Goal: Task Accomplishment & Management: Complete application form

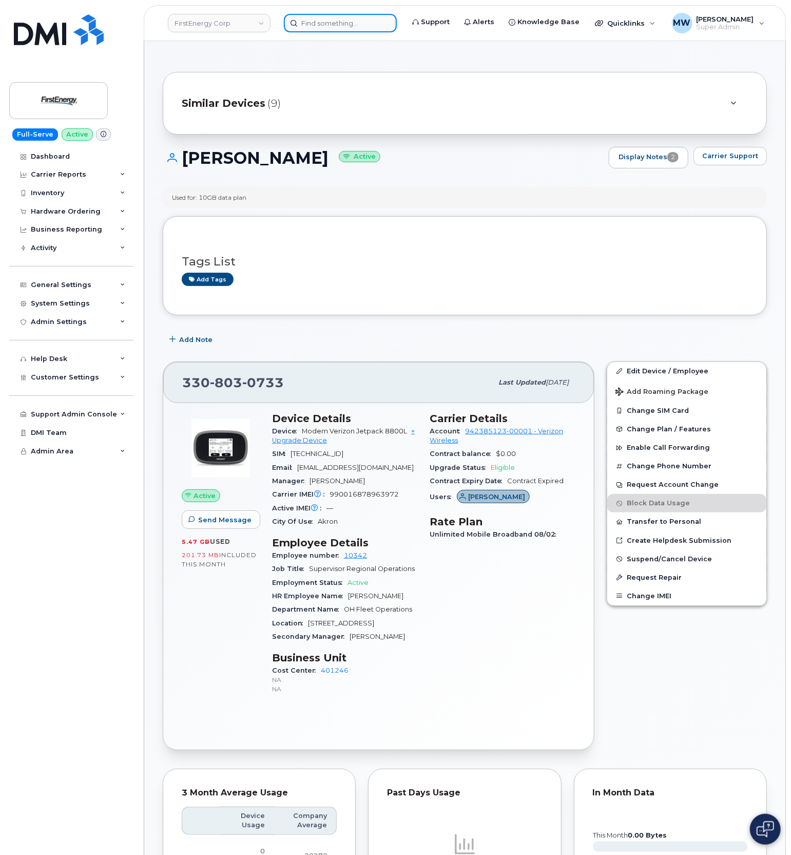
click at [310, 31] on input at bounding box center [340, 23] width 113 height 18
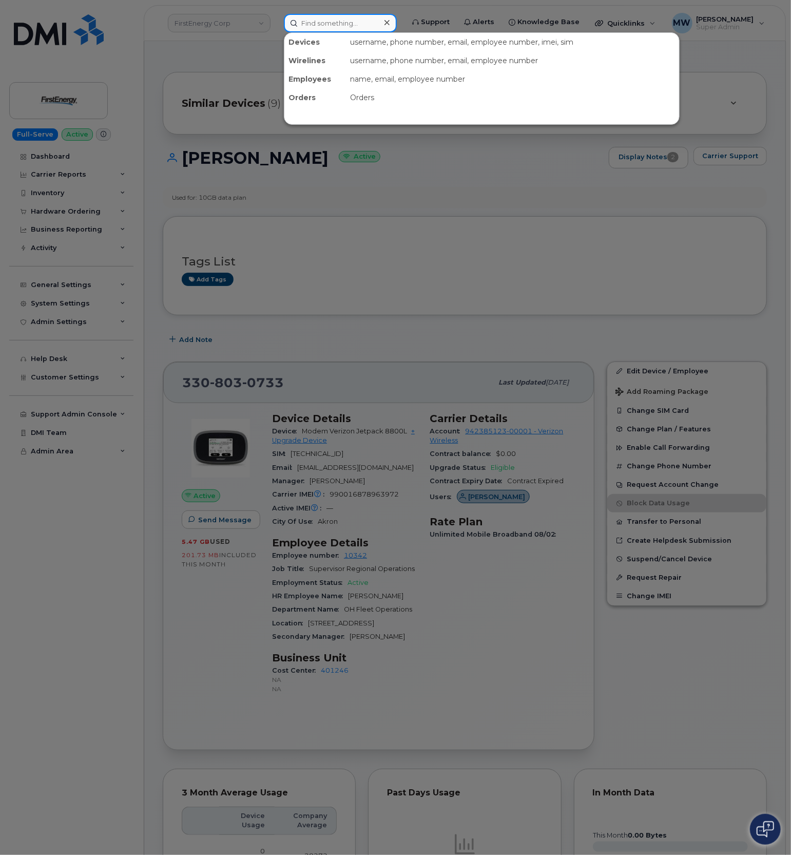
paste input "9738864751"
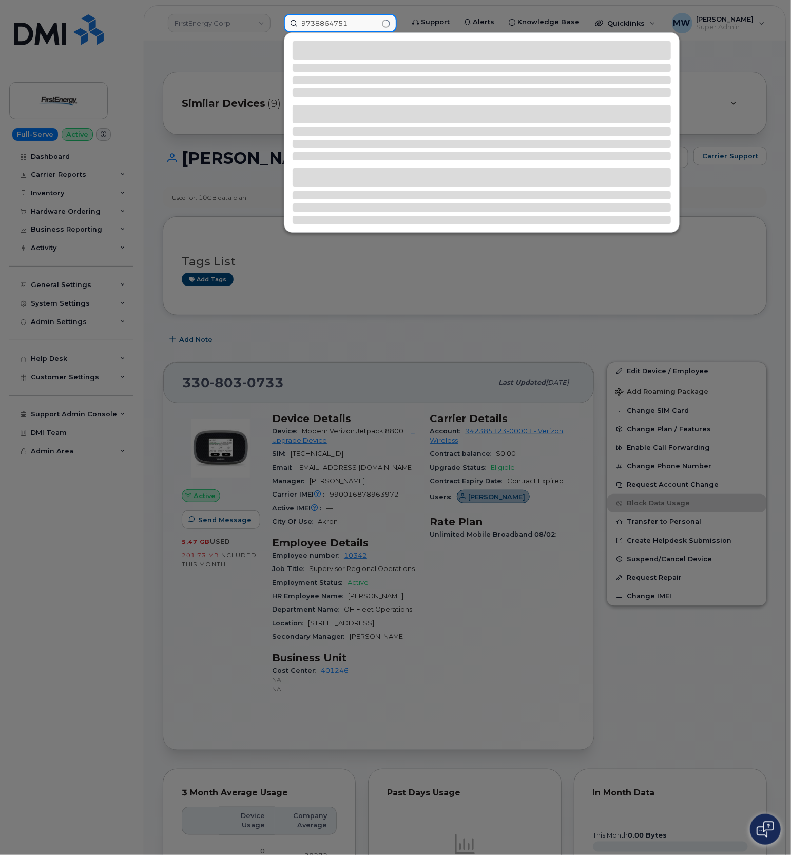
type input "9738864751"
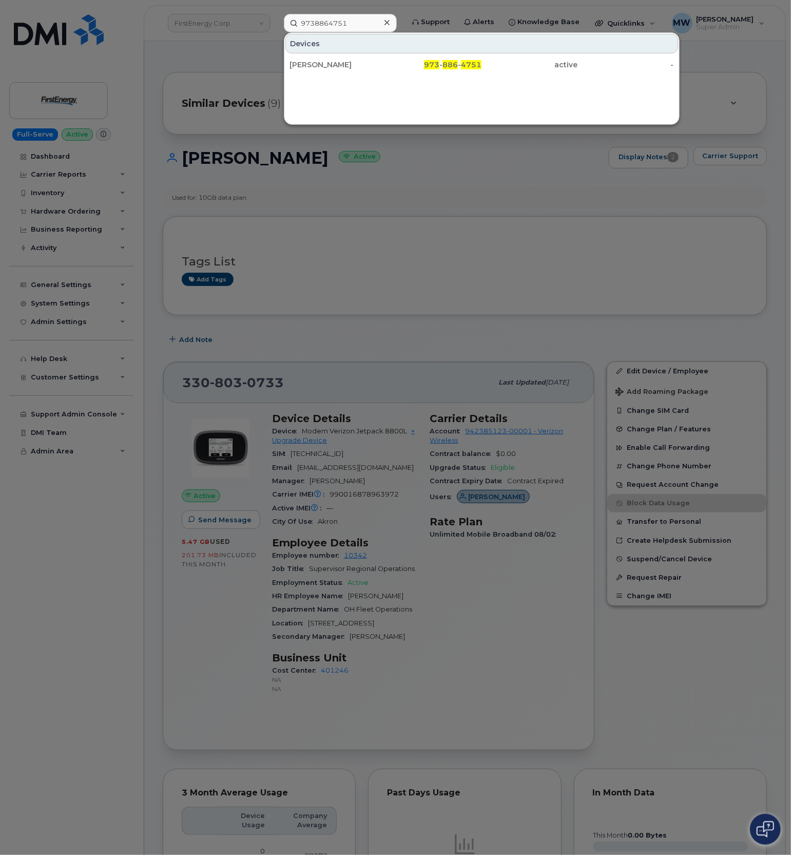
click at [567, 50] on div "Devices" at bounding box center [482, 44] width 393 height 20
click at [578, 59] on div "active" at bounding box center [626, 64] width 96 height 18
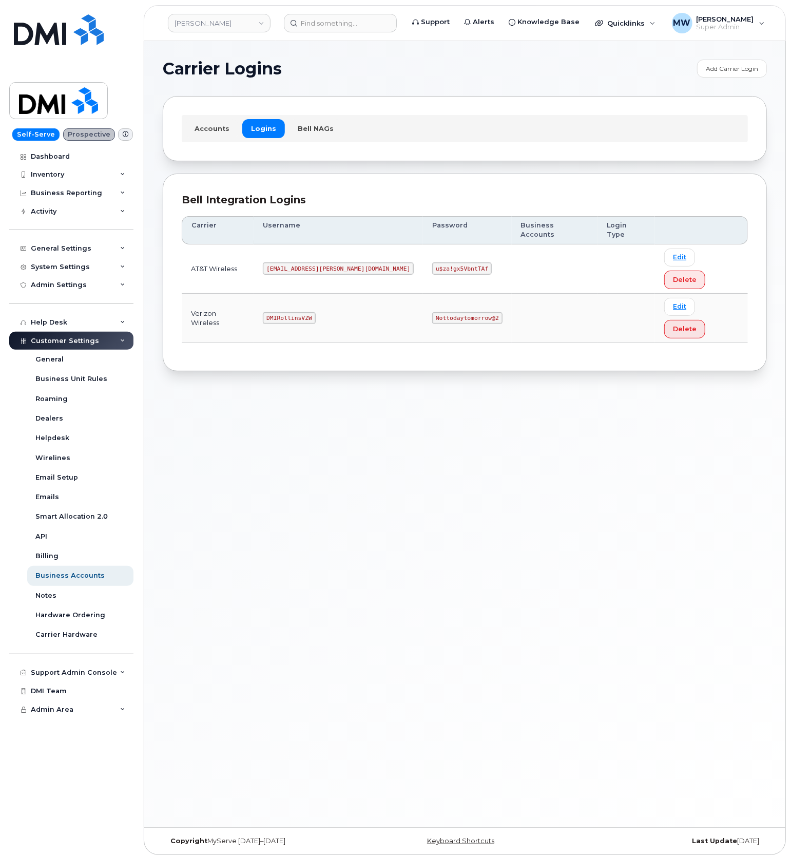
click at [294, 262] on code "MS-Rollins@dminc.com" at bounding box center [338, 268] width 151 height 12
copy code "MS-Rollins@dminc.com"
click at [432, 262] on code "u$za!gx5VbntTAf" at bounding box center [462, 268] width 60 height 12
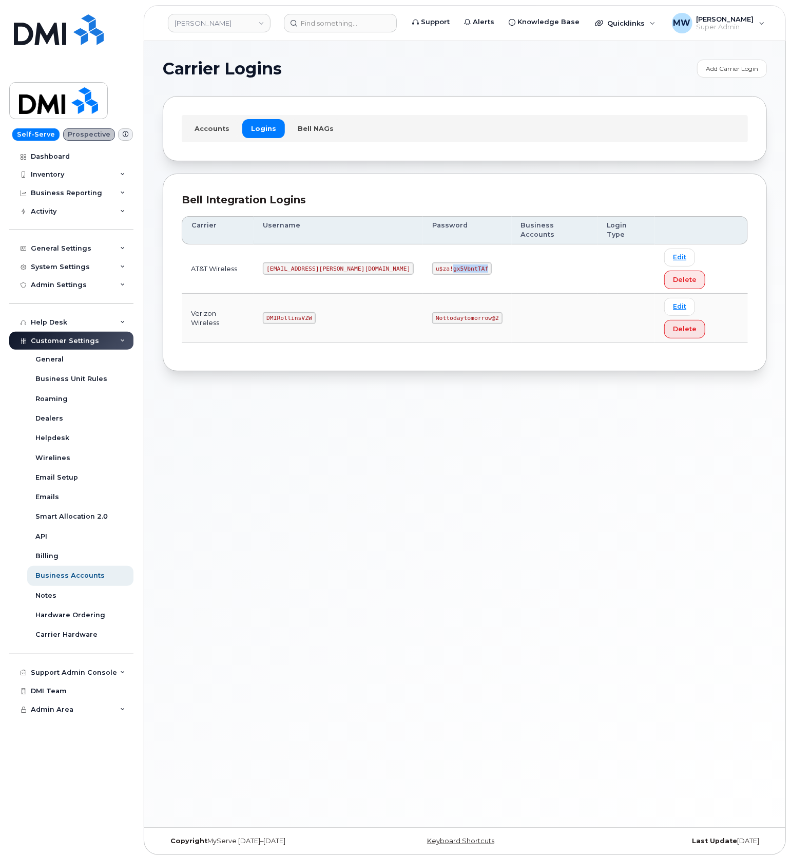
click at [432, 262] on code "u$za!gx5VbntTAf" at bounding box center [462, 268] width 60 height 12
copy code "u$za!gx5VbntTAf"
click at [276, 294] on td "DMIRollinsVZW" at bounding box center [338, 318] width 169 height 49
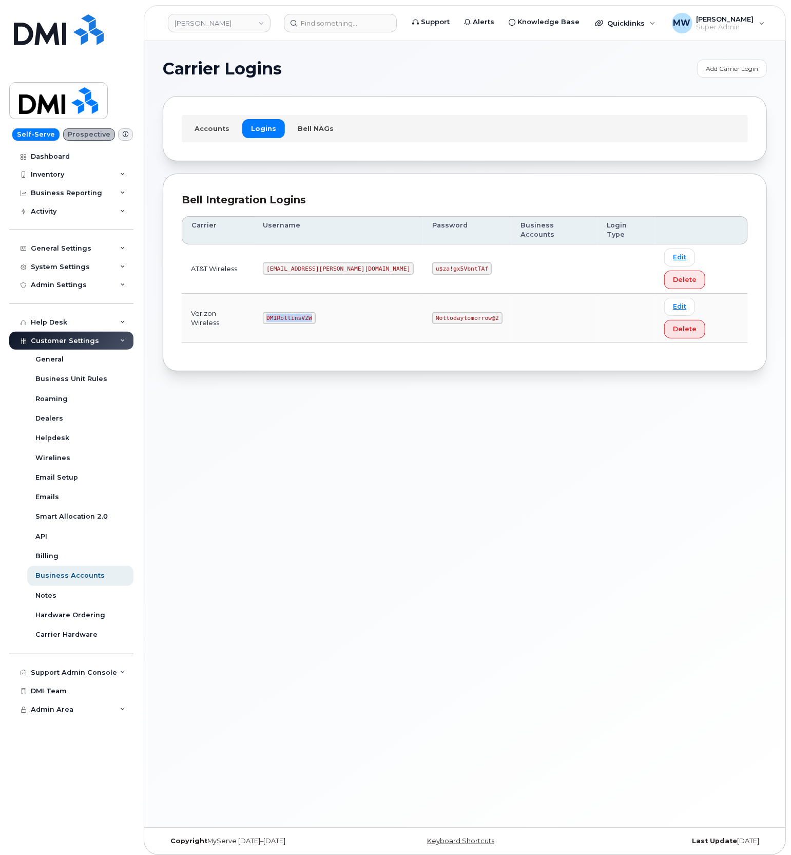
click at [280, 312] on code "DMIRollinsVZW" at bounding box center [289, 318] width 52 height 12
click at [302, 312] on code "DMIRollinsVZW" at bounding box center [289, 318] width 52 height 12
copy code "DMIRollinsVZW"
click at [432, 312] on code "Nottodaytomorrow@2" at bounding box center [467, 318] width 70 height 12
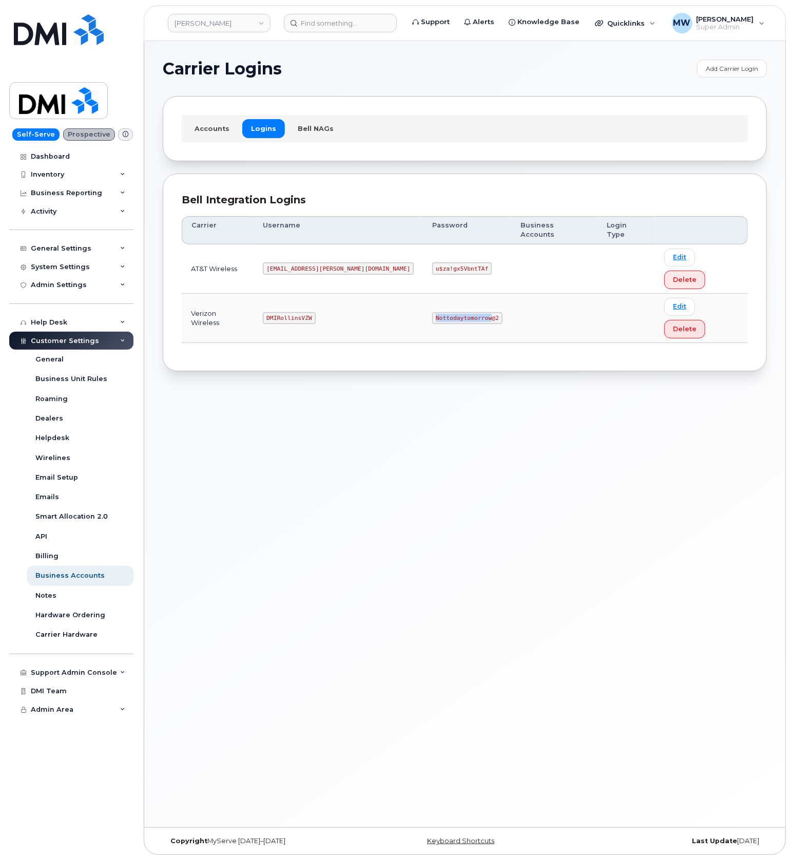
click at [432, 312] on code "Nottodaytomorrow@2" at bounding box center [467, 318] width 70 height 12
copy code "Nottodaytomorrow@2"
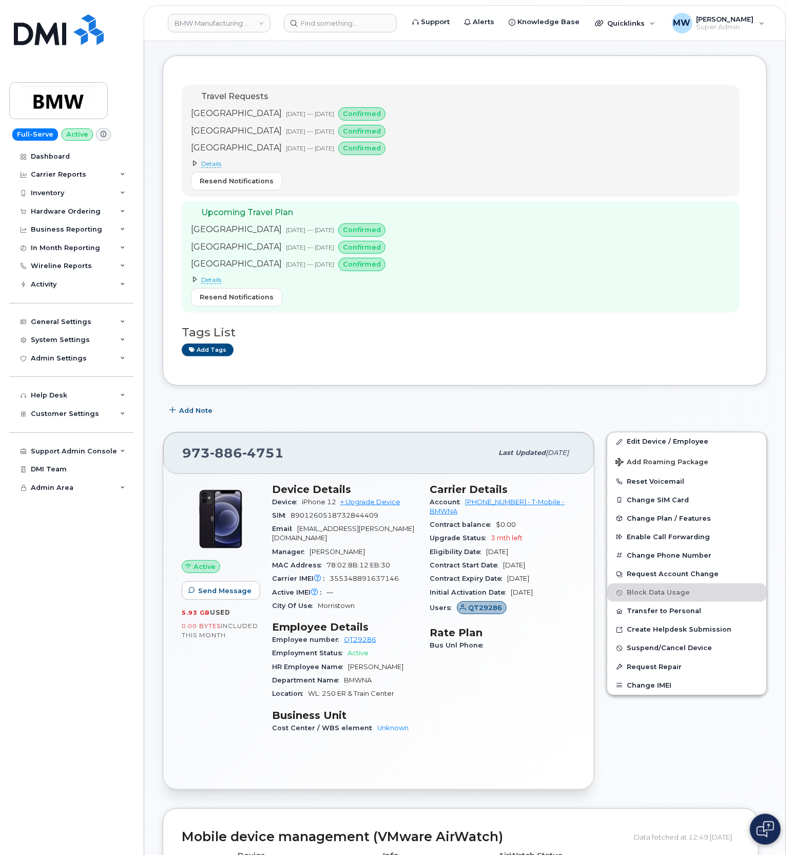
scroll to position [68, 0]
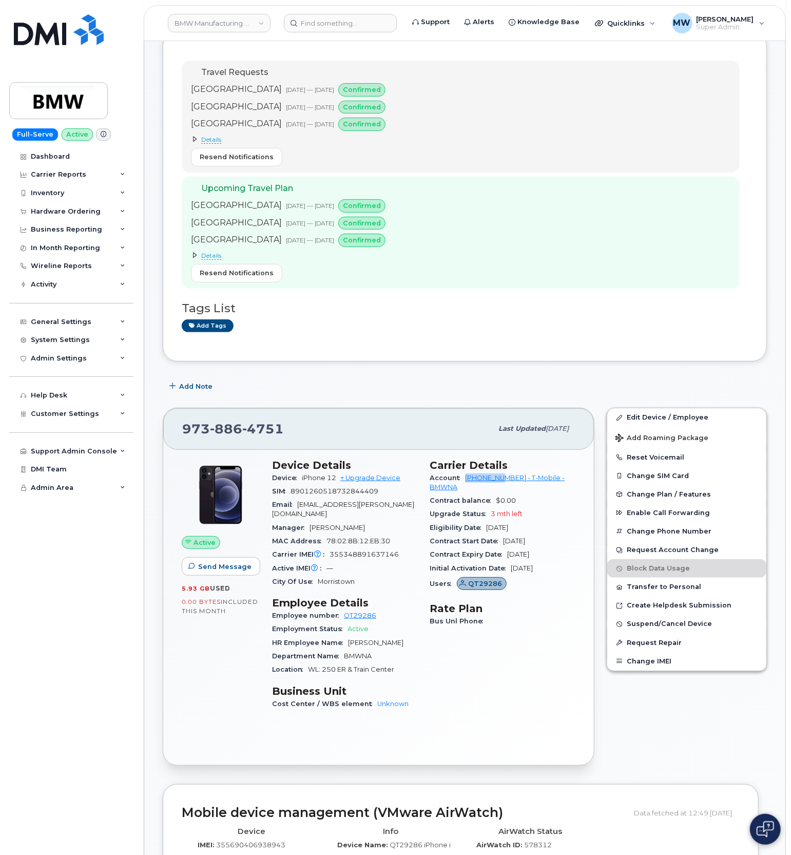
drag, startPoint x: 463, startPoint y: 487, endPoint x: 505, endPoint y: 486, distance: 42.1
click at [505, 486] on div "Account 973767968 - T-Mobile - BMWNA" at bounding box center [503, 482] width 146 height 23
copy link "973767968"
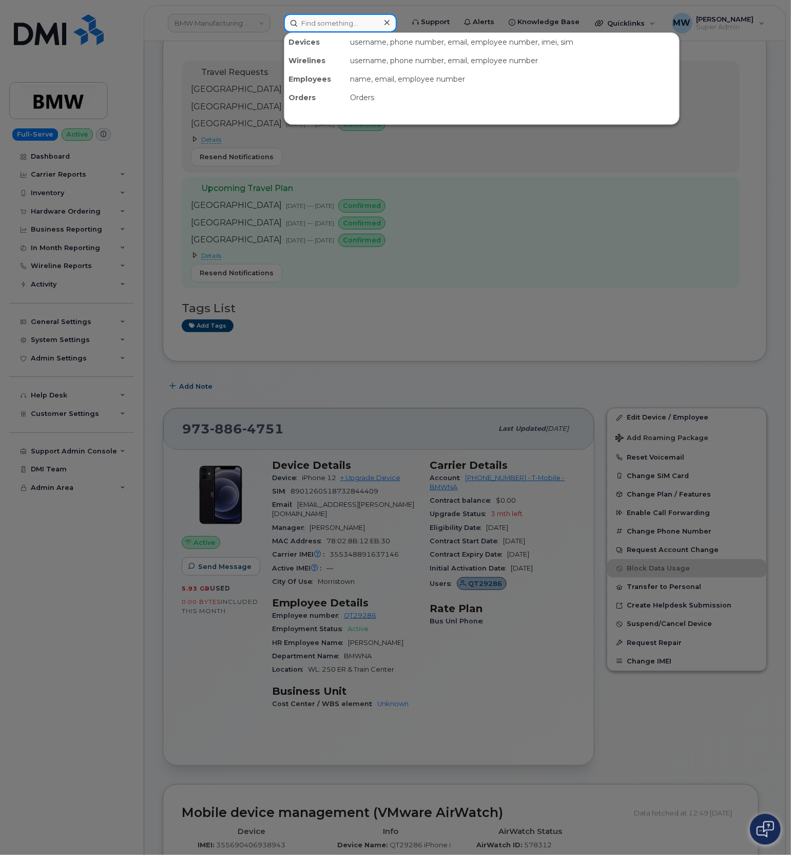
click at [380, 14] on input at bounding box center [340, 23] width 113 height 18
paste input "6462759348"
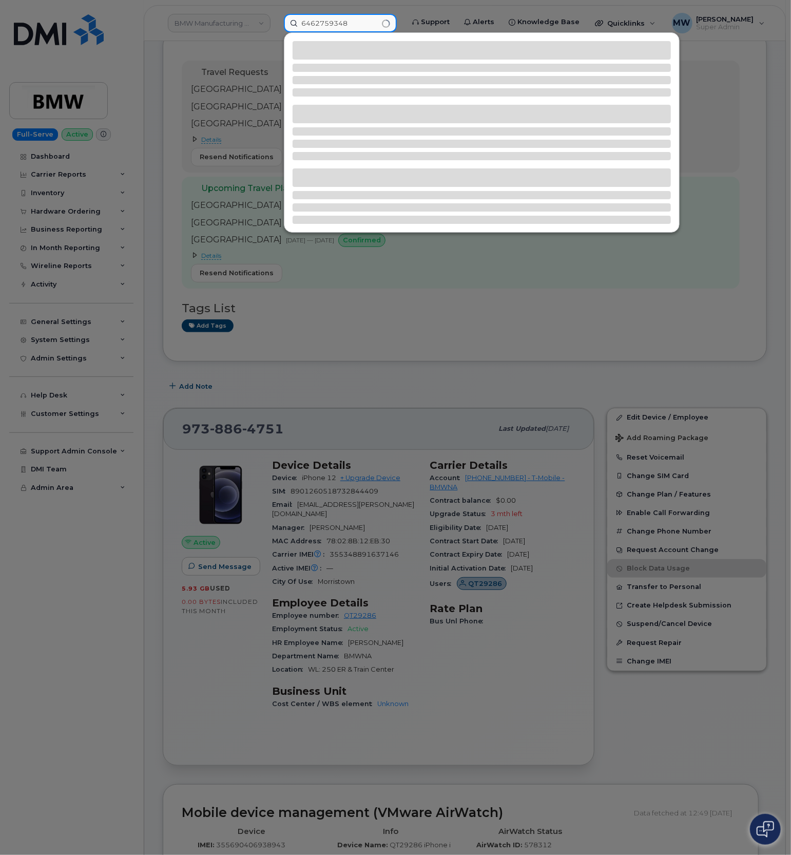
type input "6462759348"
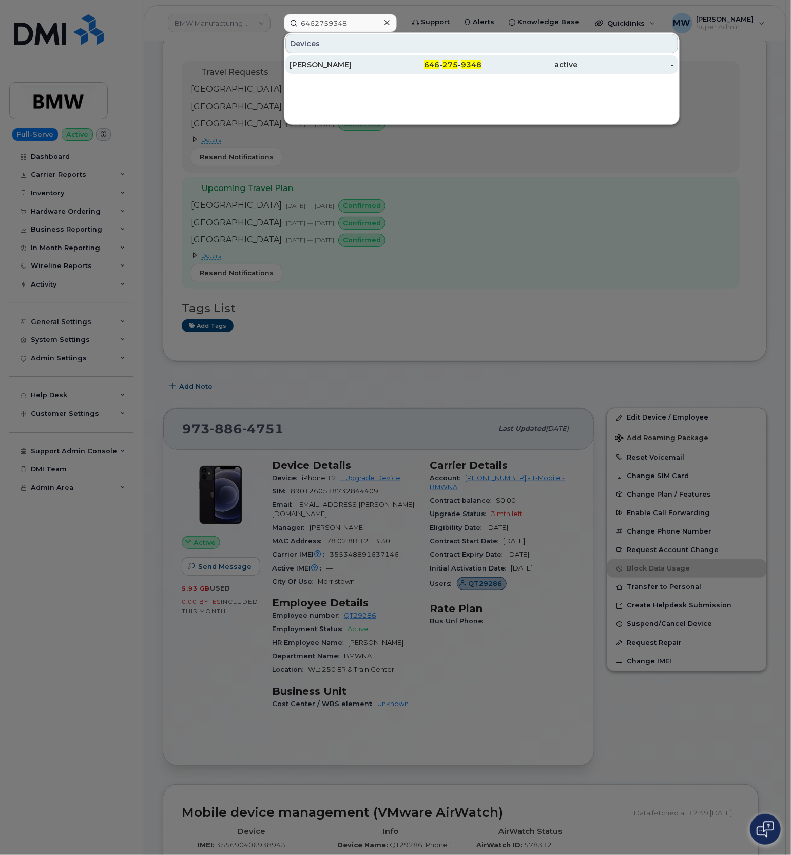
click at [386, 60] on div "[PERSON_NAME]" at bounding box center [434, 64] width 96 height 18
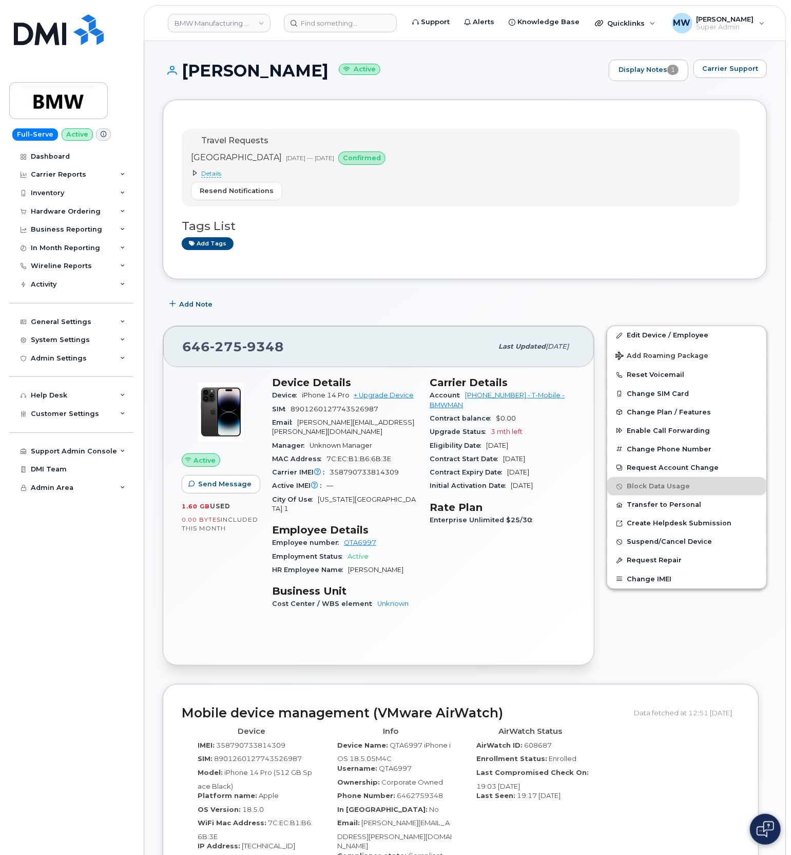
drag, startPoint x: 187, startPoint y: 66, endPoint x: 347, endPoint y: 83, distance: 160.6
click at [347, 83] on div "Rosemary Santiago Active Display Notes 1 Carrier Support" at bounding box center [465, 80] width 604 height 40
copy h1 "Rosemary Santiago"
drag, startPoint x: 463, startPoint y: 401, endPoint x: 506, endPoint y: 399, distance: 42.7
click at [506, 399] on div "Account 973876507 - T-Mobile - BMWMAN" at bounding box center [503, 400] width 146 height 23
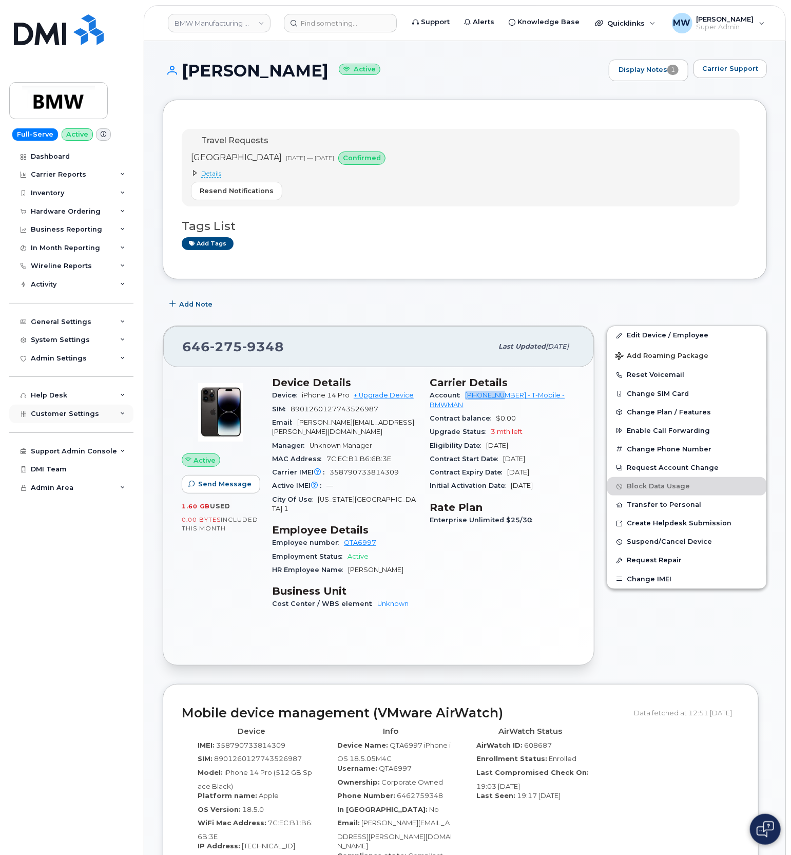
copy link "973876507"
click at [362, 15] on input at bounding box center [340, 23] width 113 height 18
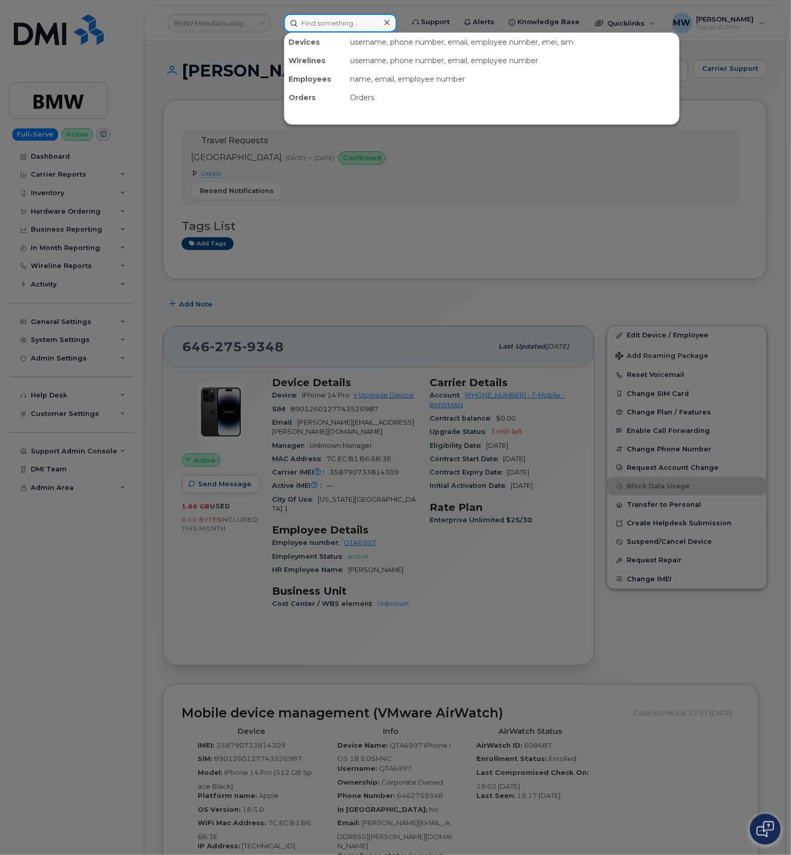
paste input "8645531656"
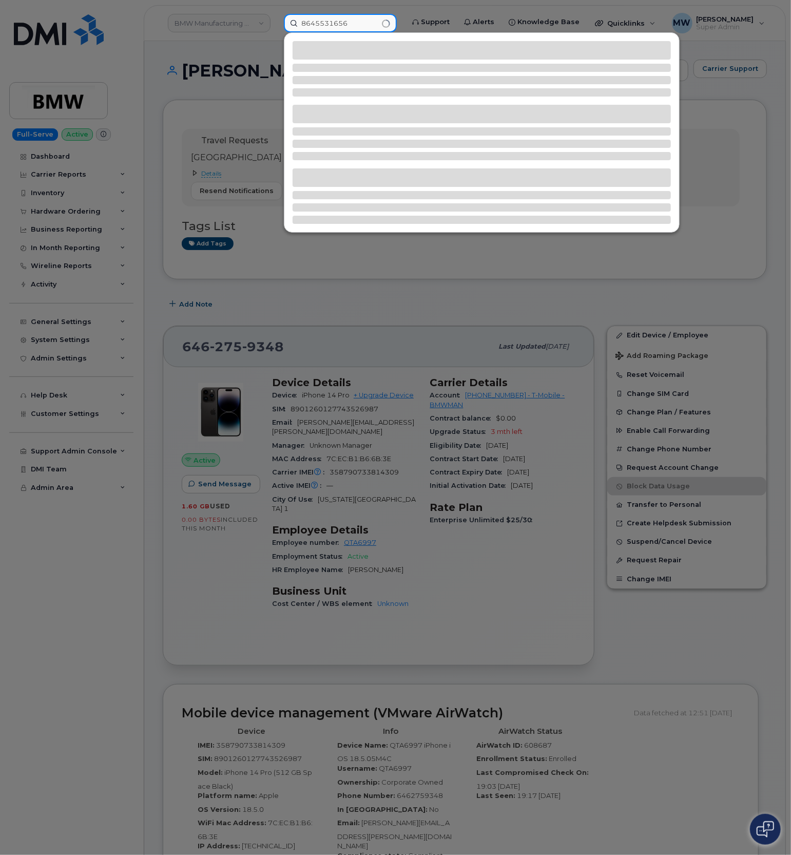
type input "8645531656"
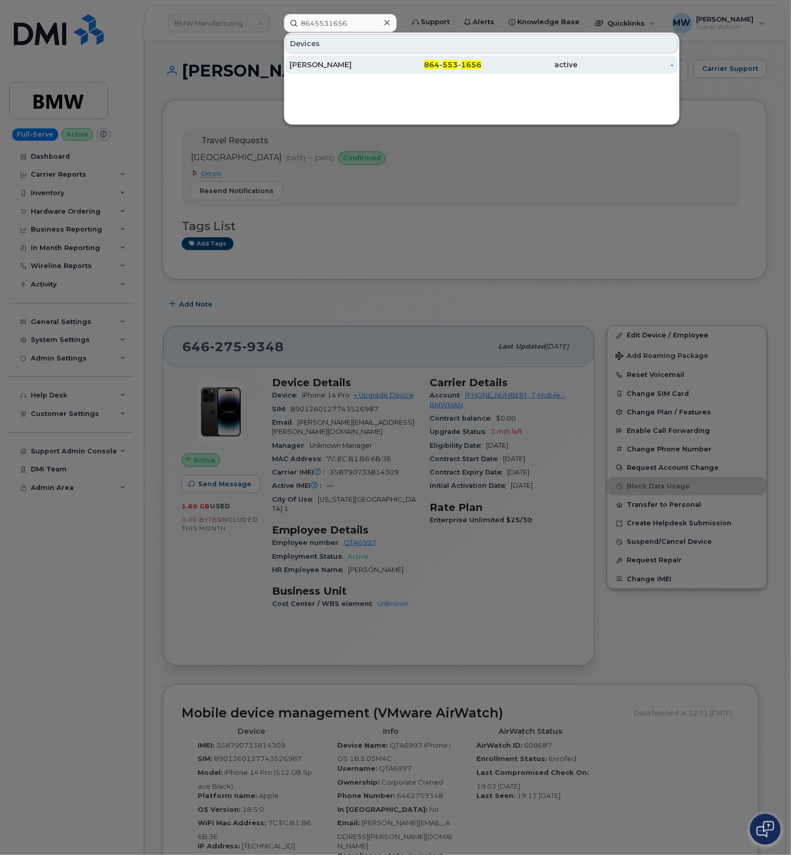
drag, startPoint x: 327, startPoint y: 81, endPoint x: 327, endPoint y: 72, distance: 8.2
click at [327, 80] on div "Devices Andrew Watson 864 - 553 - 1656 active -" at bounding box center [482, 78] width 396 height 92
click at [325, 64] on div "Andrew Watson" at bounding box center [338, 65] width 96 height 10
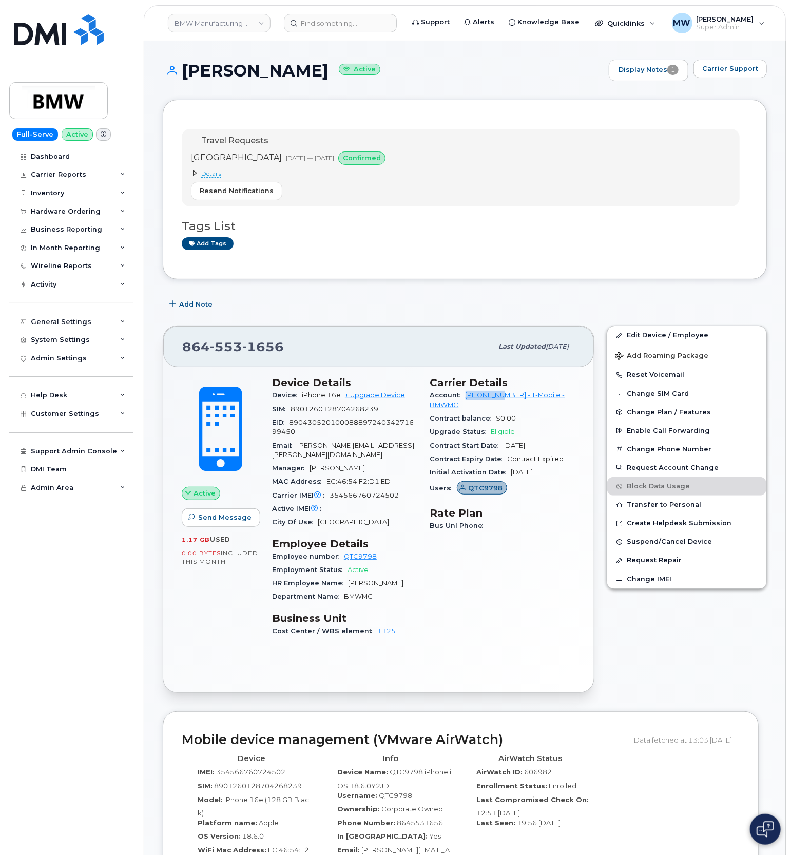
drag, startPoint x: 463, startPoint y: 403, endPoint x: 507, endPoint y: 401, distance: 44.2
click at [507, 401] on div "Account 972523090 - T-Mobile - BMWMC" at bounding box center [503, 400] width 146 height 23
copy link "972523090"
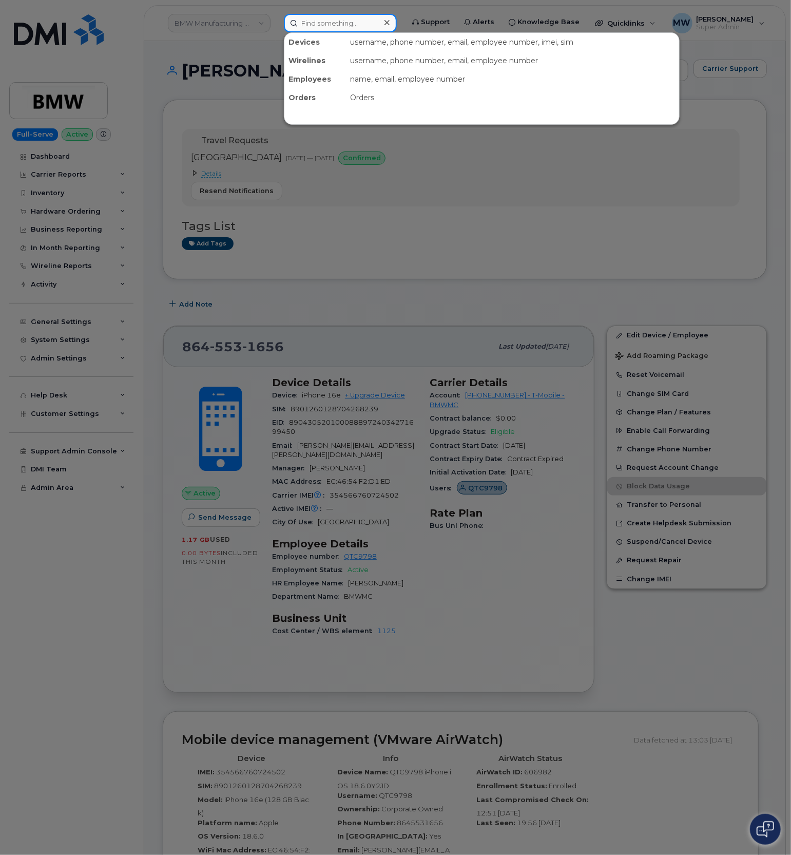
click at [356, 31] on input at bounding box center [340, 23] width 113 height 18
paste input "8645177692"
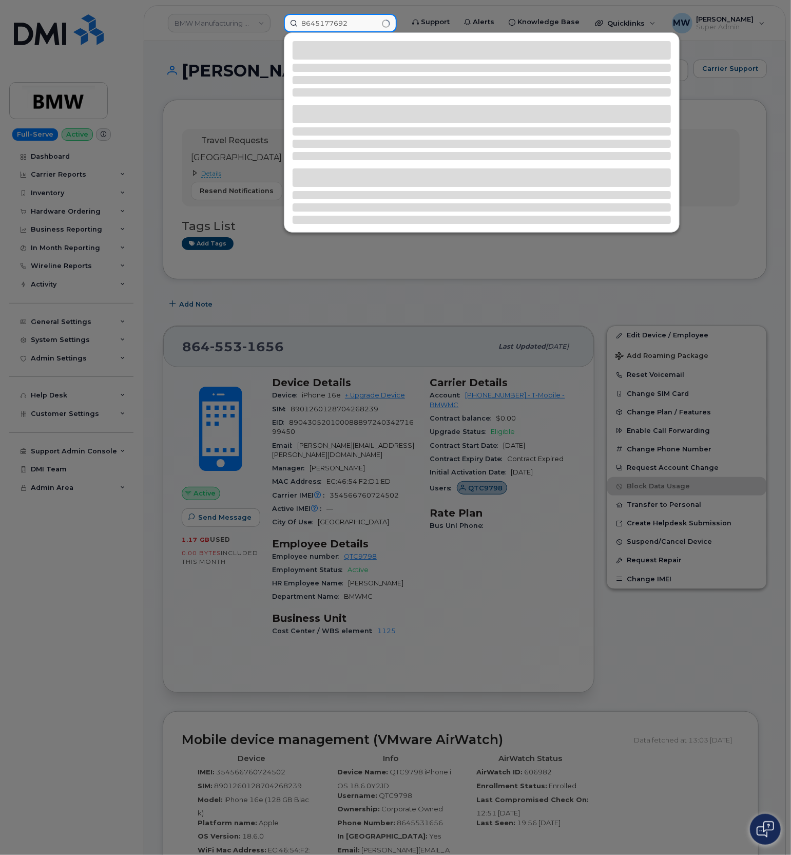
type input "8645177692"
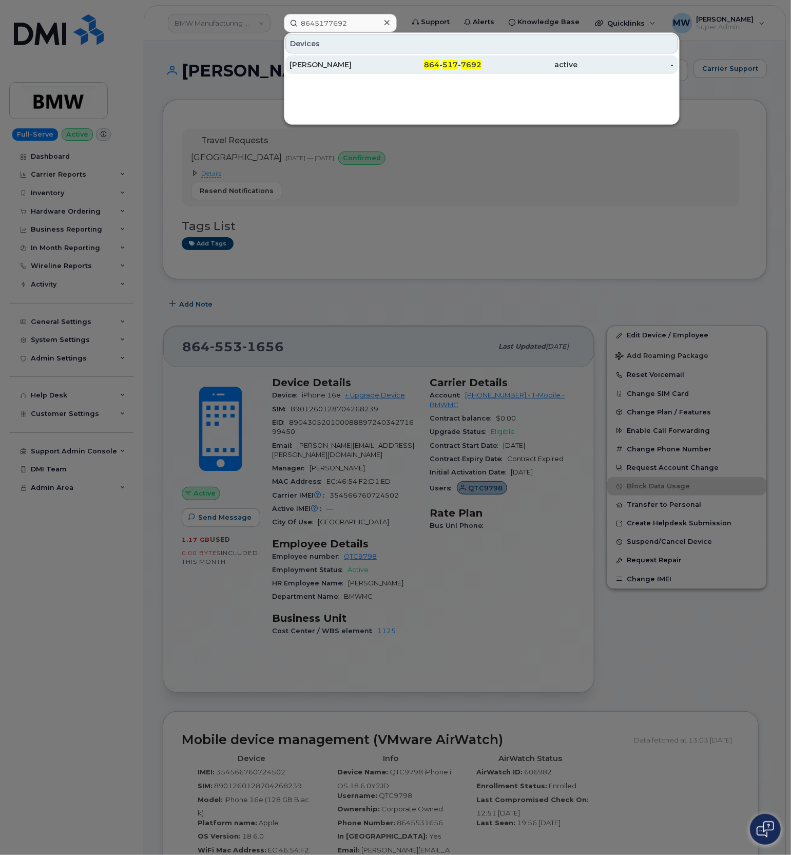
click at [507, 67] on div "active" at bounding box center [530, 65] width 96 height 10
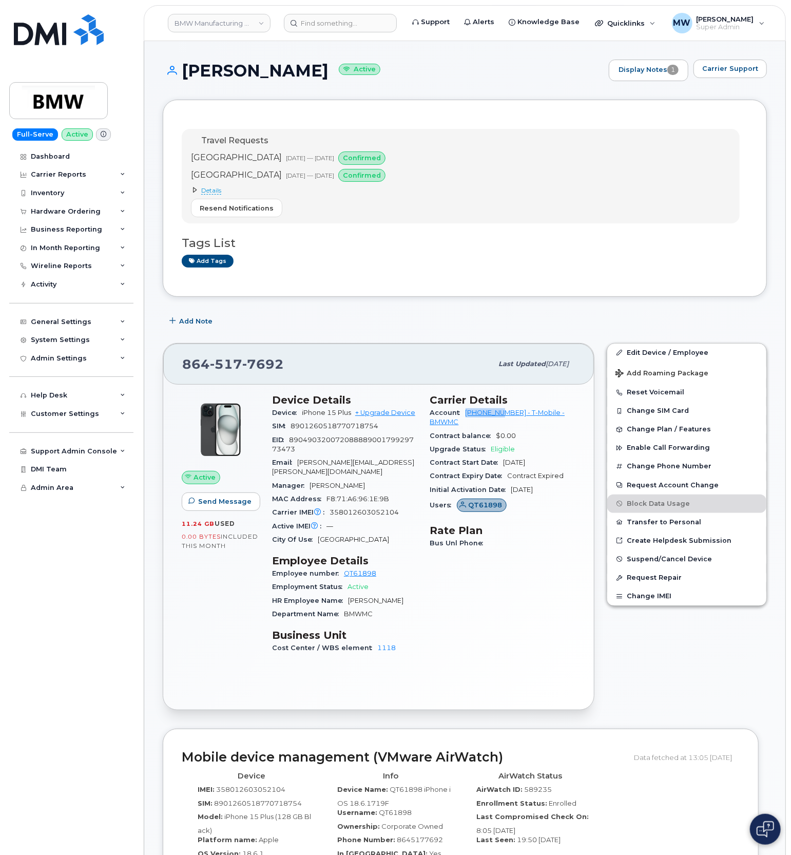
drag, startPoint x: 462, startPoint y: 417, endPoint x: 508, endPoint y: 420, distance: 45.8
click at [508, 420] on div "Account [PHONE_NUMBER] - T-Mobile - BMWMC" at bounding box center [503, 417] width 146 height 23
copy link "972523090"
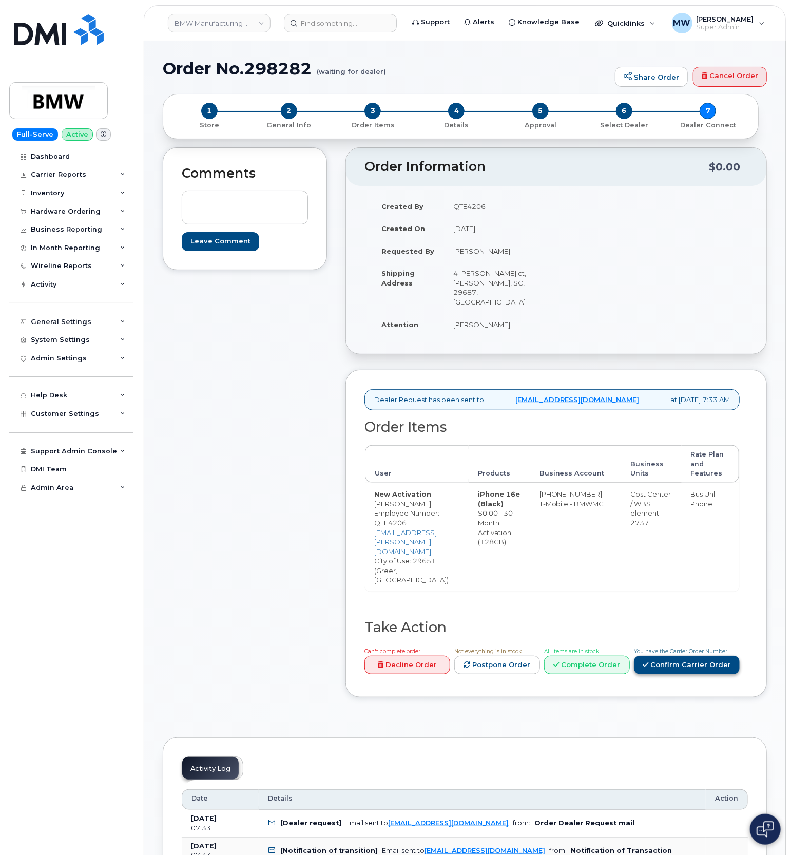
click at [687, 656] on link "Confirm Carrier Order" at bounding box center [687, 665] width 106 height 19
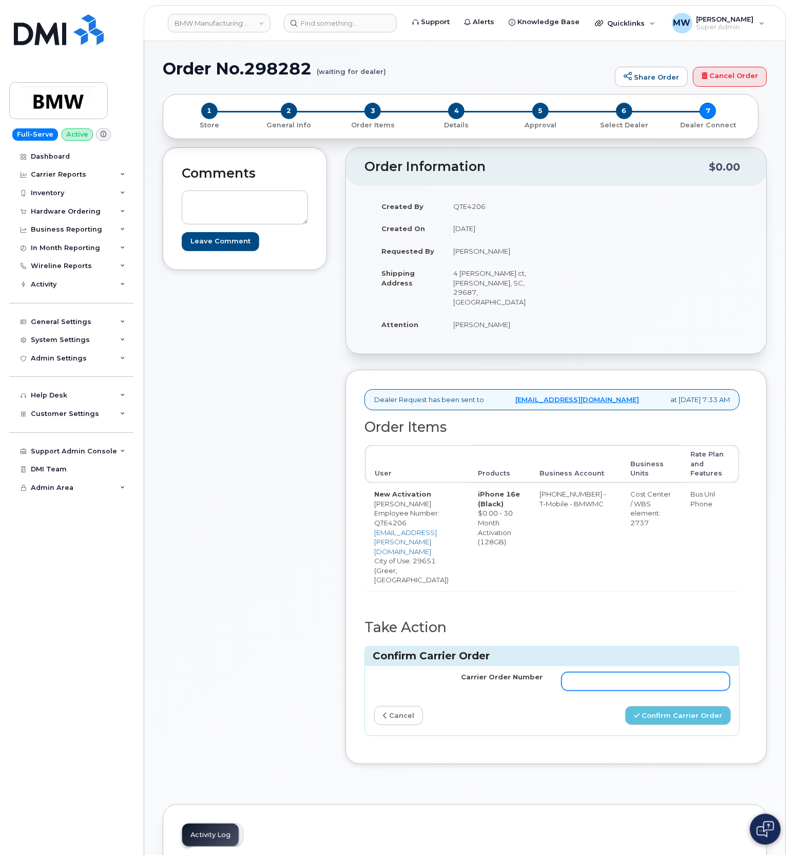
drag, startPoint x: 650, startPoint y: 632, endPoint x: 661, endPoint y: 637, distance: 12.4
click at [651, 672] on input "Carrier Order Number" at bounding box center [646, 681] width 169 height 18
paste input "771651180"
type input "771651180"
click at [678, 706] on button "Confirm Carrier Order" at bounding box center [679, 715] width 106 height 19
